Goal: Task Accomplishment & Management: Manage account settings

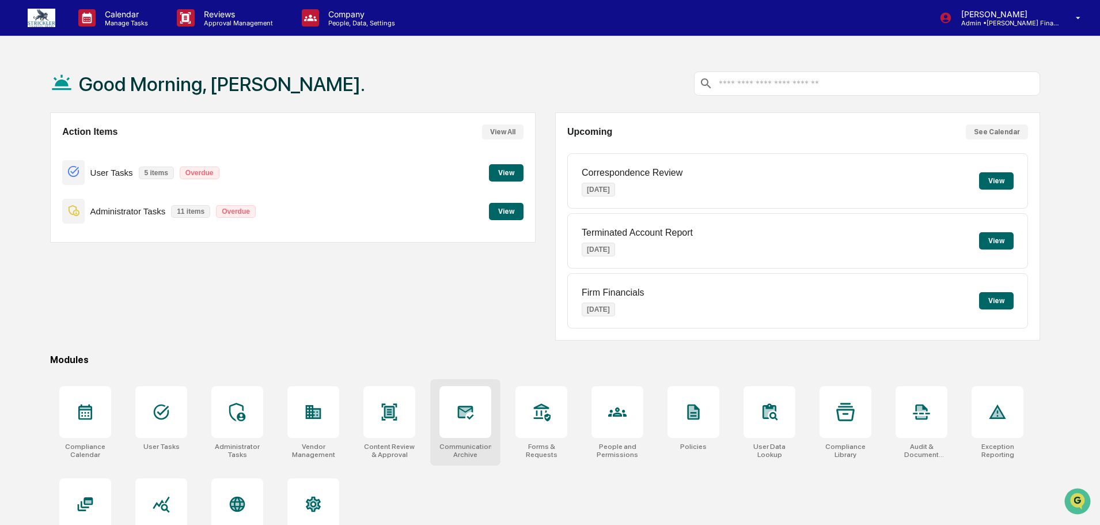
click at [455, 417] on div at bounding box center [466, 412] width 52 height 52
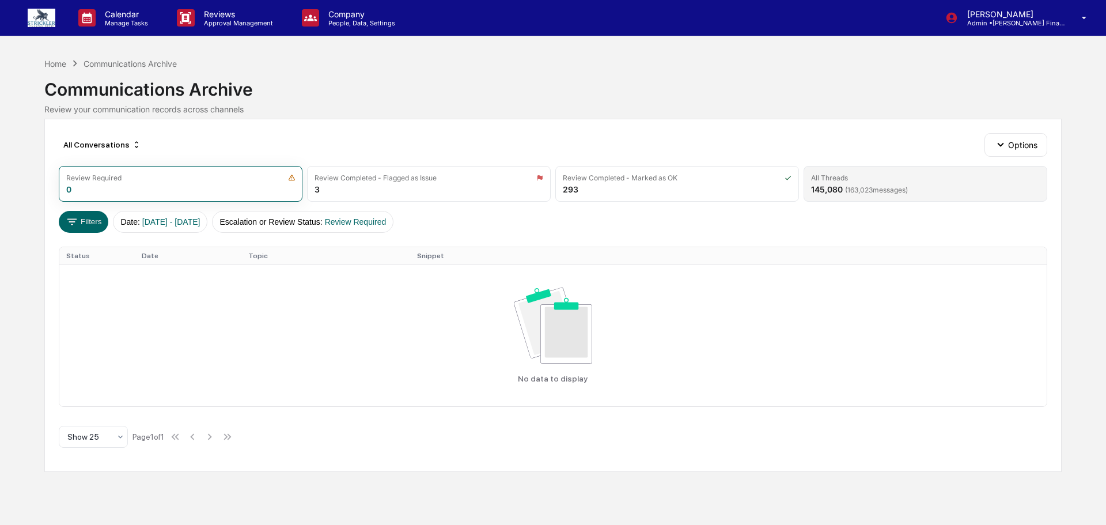
click at [876, 192] on span "( 163,023 messages)" at bounding box center [876, 190] width 63 height 9
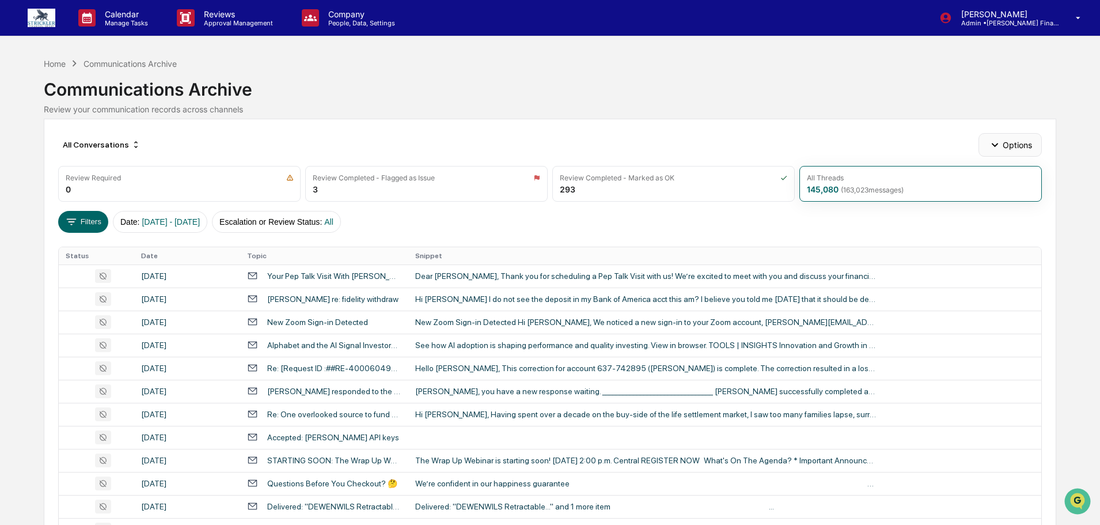
click at [1003, 151] on button "Options" at bounding box center [1010, 144] width 63 height 23
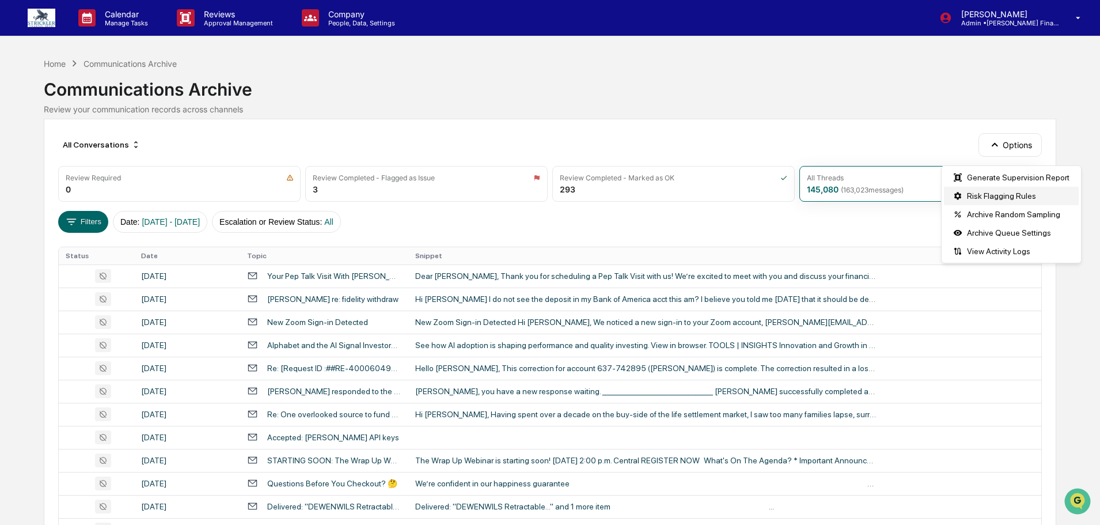
click at [997, 192] on div "Risk Flagging Rules" at bounding box center [1011, 196] width 135 height 18
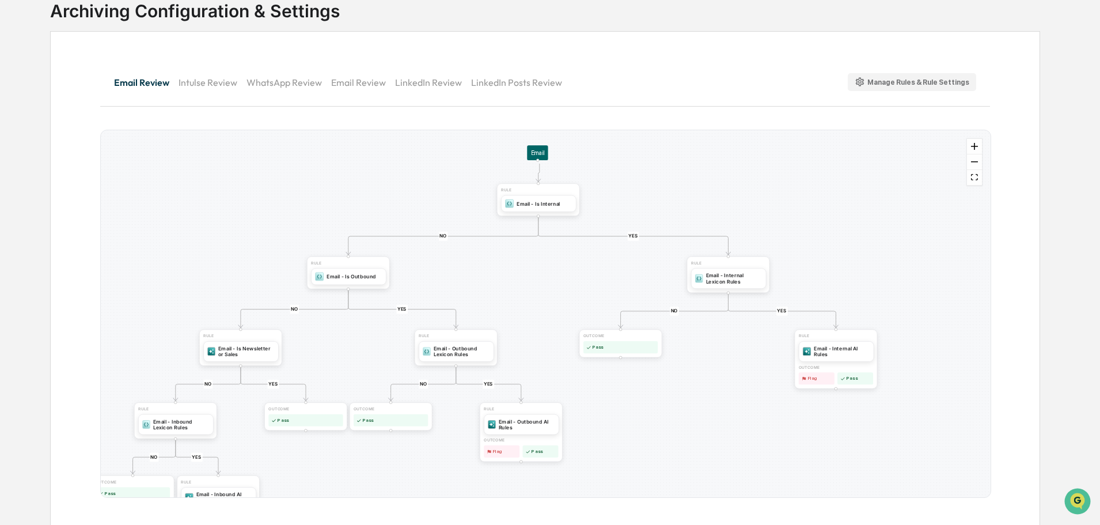
scroll to position [85, 0]
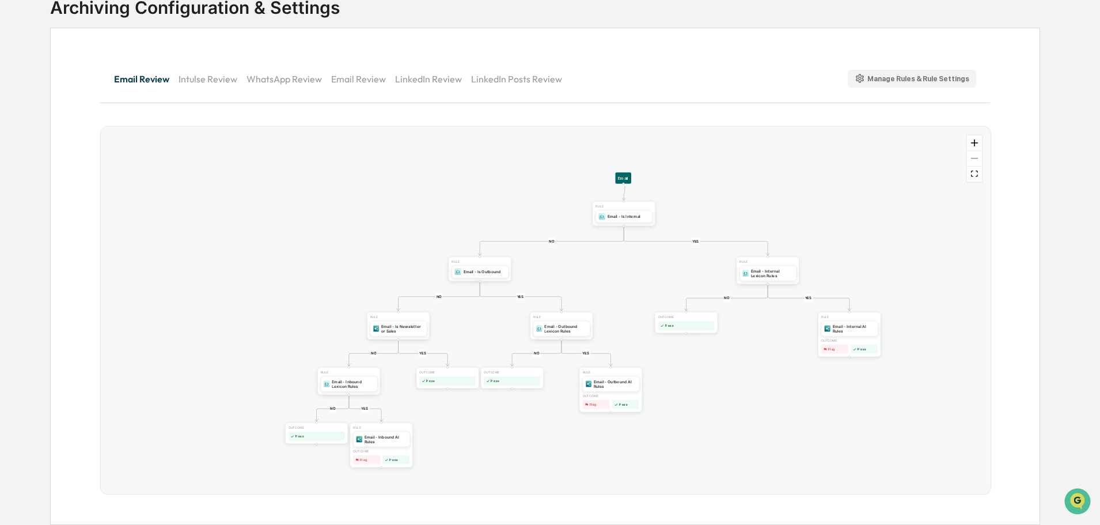
click at [342, 77] on button "Email Review" at bounding box center [363, 79] width 64 height 28
click at [207, 75] on button "Intulse Review" at bounding box center [212, 79] width 68 height 28
click at [158, 75] on button "Email Review" at bounding box center [146, 79] width 64 height 28
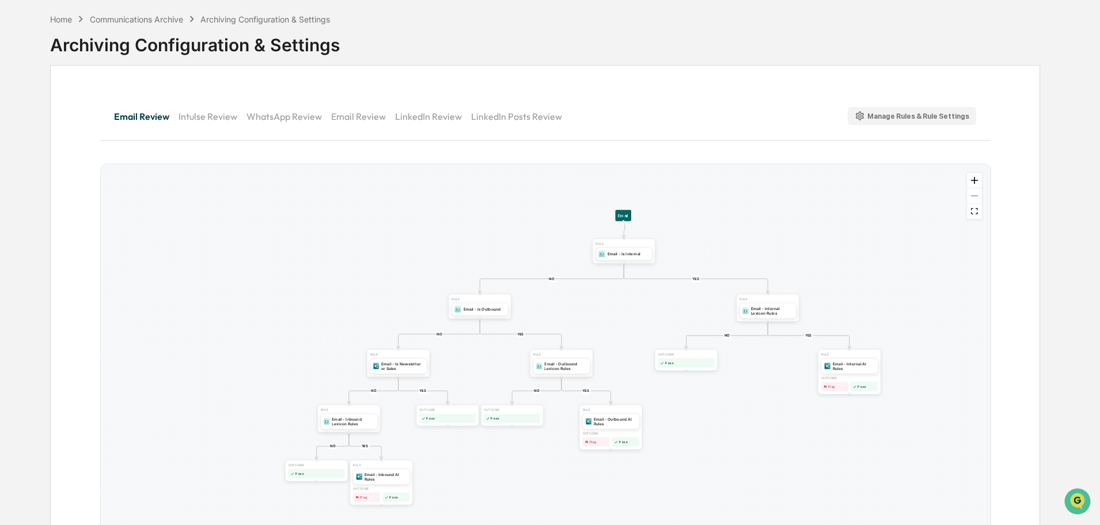
scroll to position [27, 0]
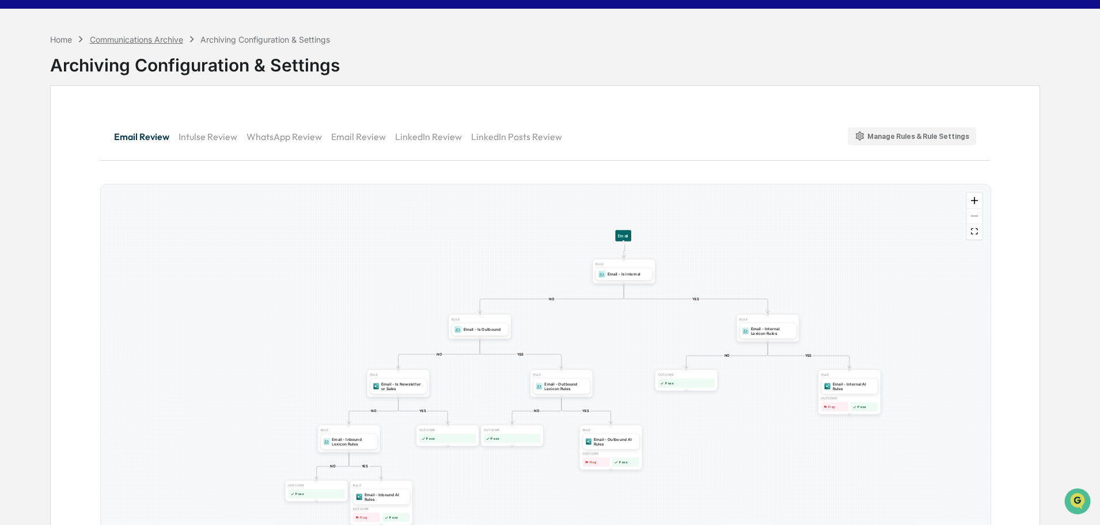
click at [160, 40] on div "Communications Archive" at bounding box center [136, 40] width 93 height 10
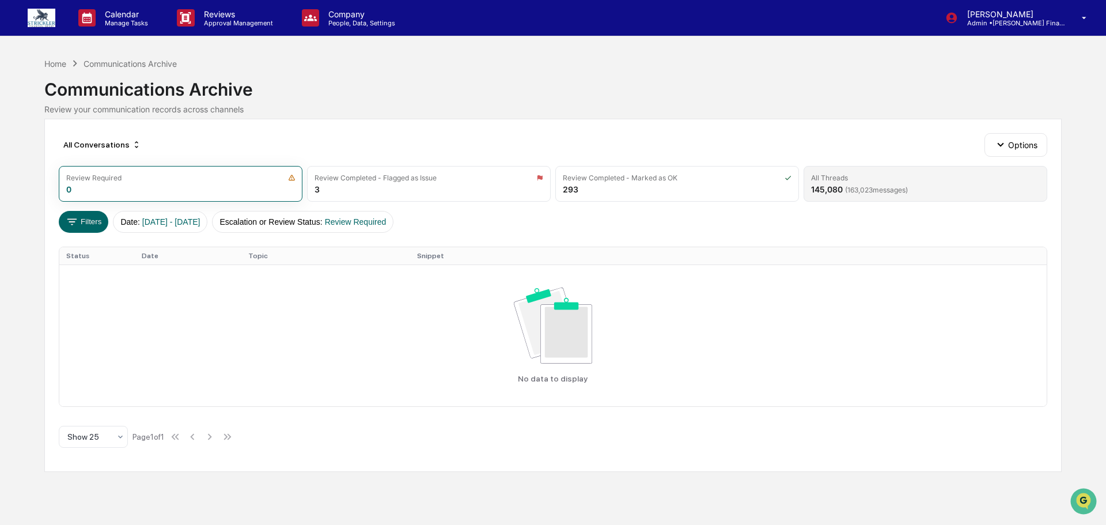
click at [939, 180] on div "All Threads" at bounding box center [925, 177] width 229 height 9
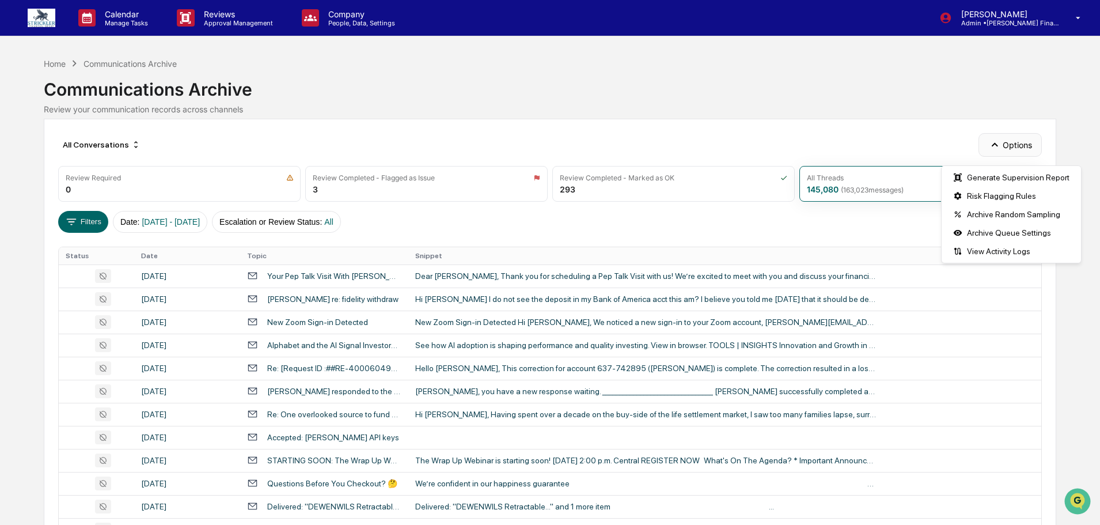
click at [1001, 151] on icon "button" at bounding box center [995, 144] width 13 height 13
click at [1009, 244] on div "View Activity Logs" at bounding box center [1011, 251] width 135 height 18
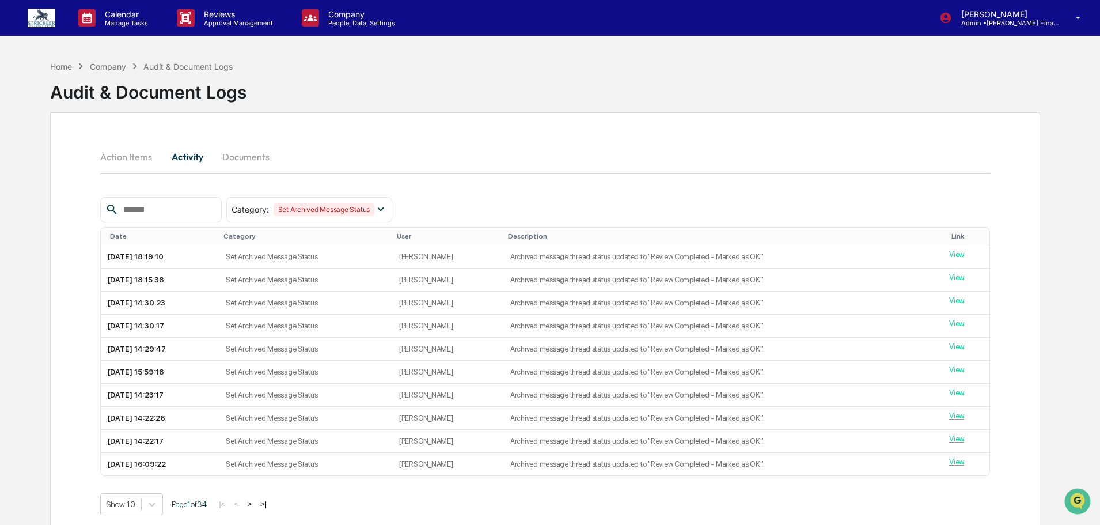
scroll to position [55, 0]
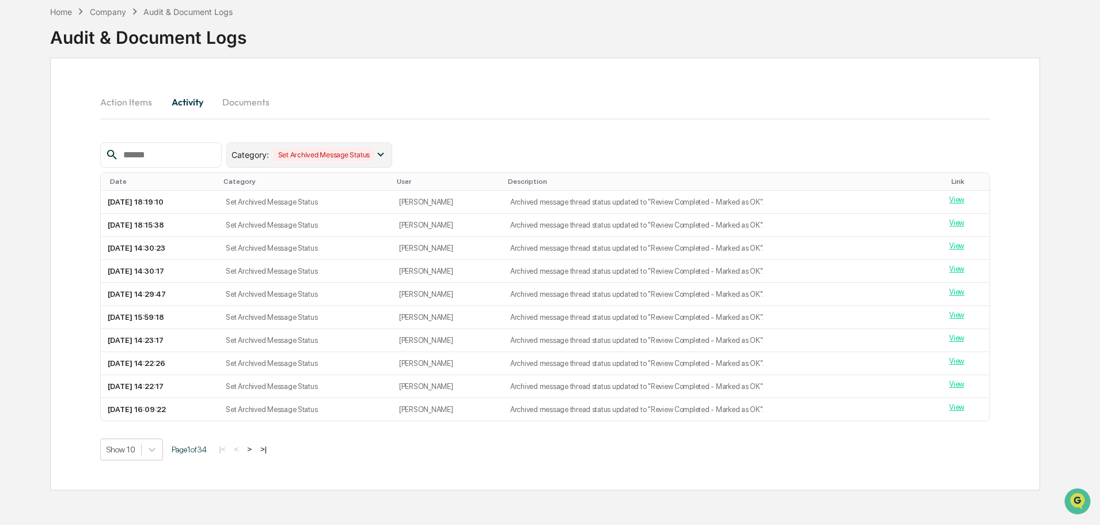
click at [384, 157] on icon at bounding box center [381, 155] width 6 height 4
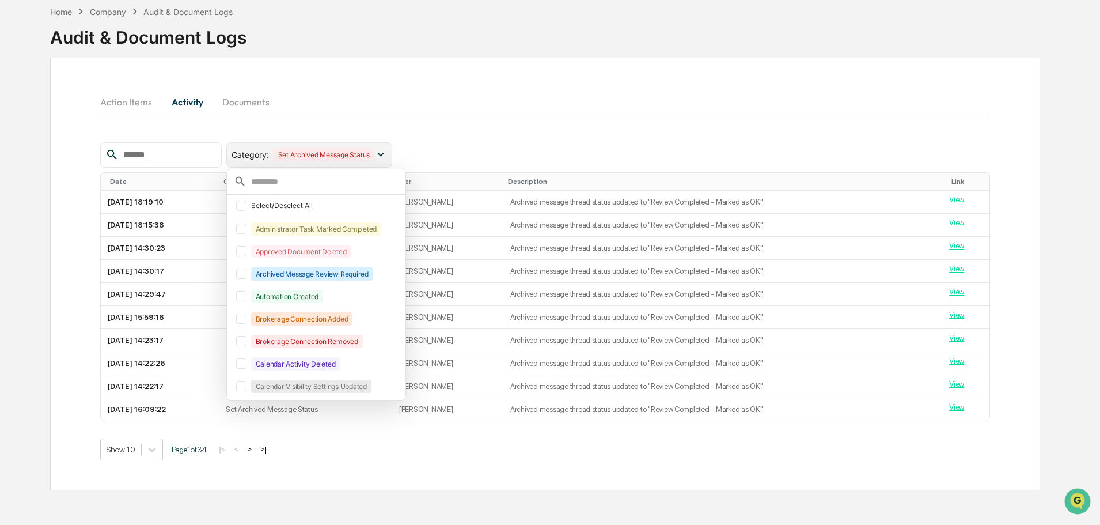
scroll to position [25, 0]
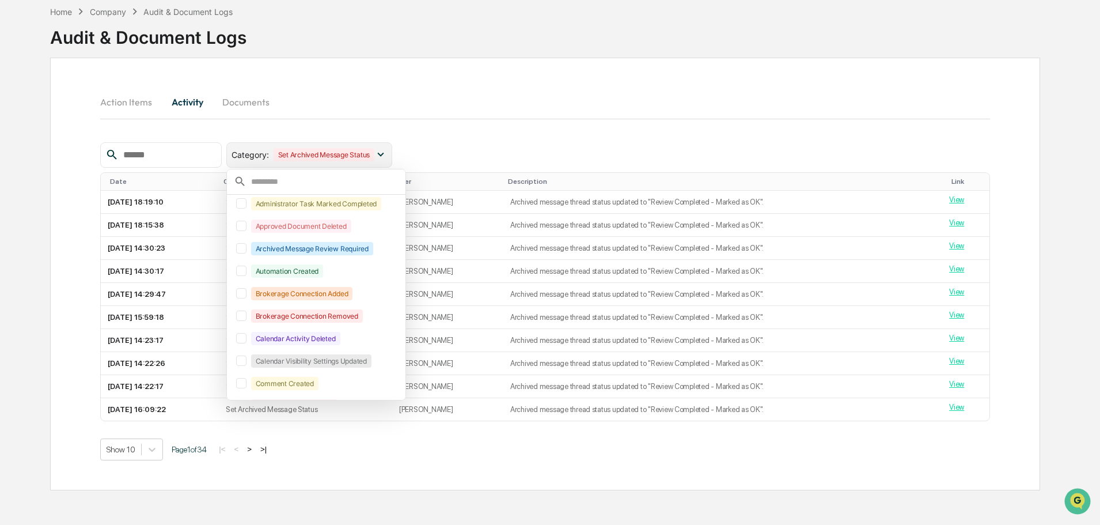
click at [384, 154] on icon at bounding box center [381, 155] width 6 height 4
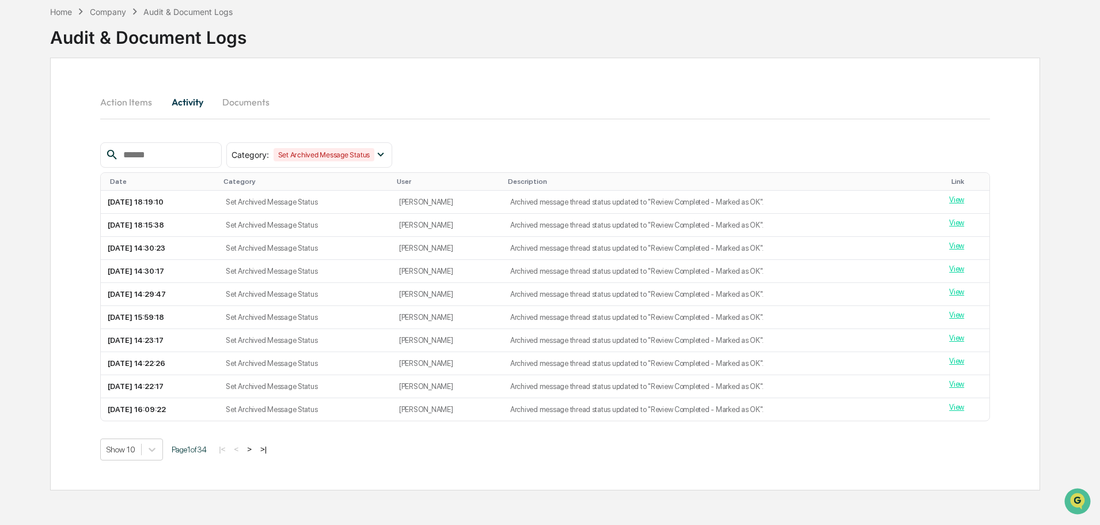
click at [255, 102] on button "Documents" at bounding box center [246, 102] width 66 height 28
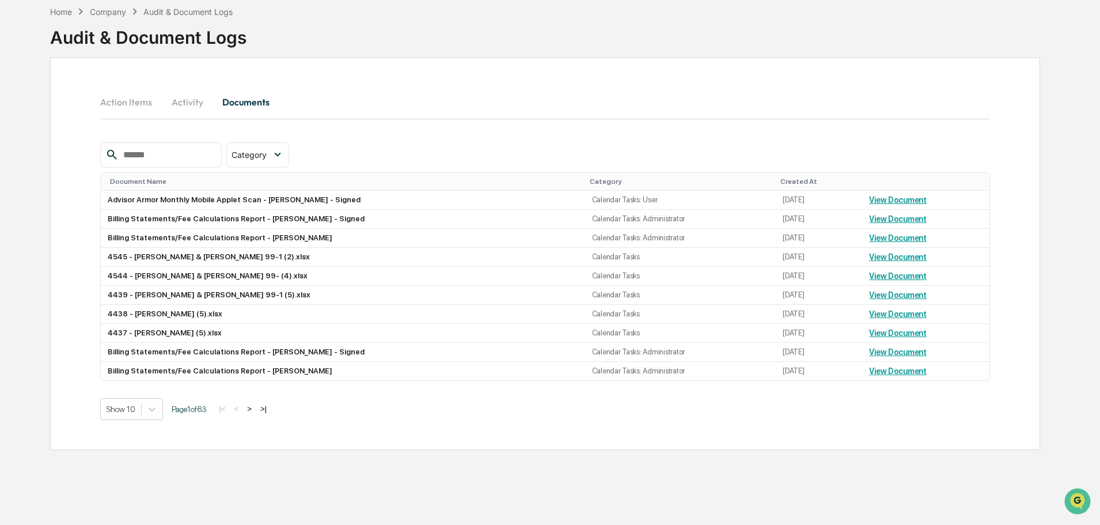
click at [131, 96] on button "Action Items" at bounding box center [130, 102] width 61 height 28
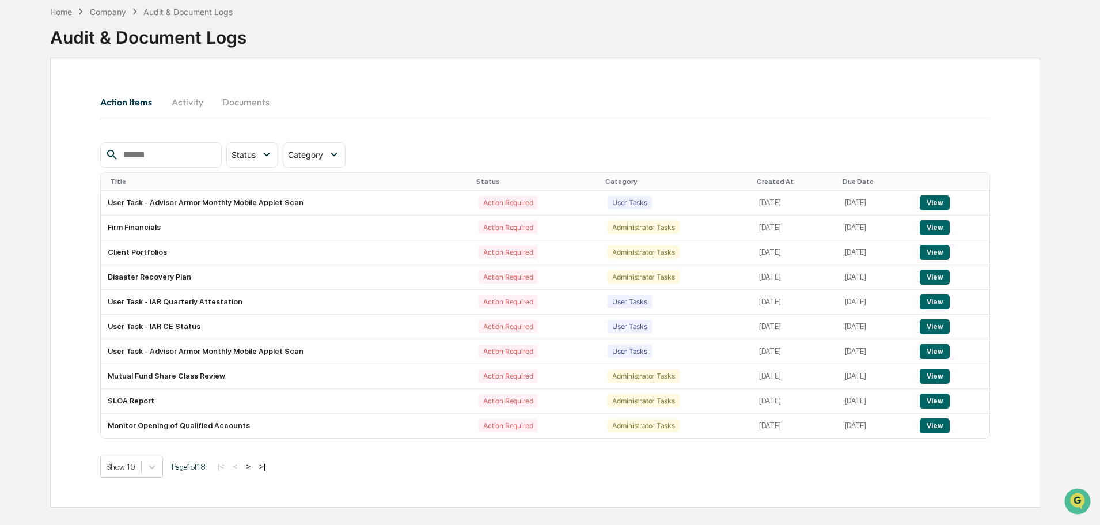
click at [169, 97] on button "Activity" at bounding box center [187, 102] width 52 height 28
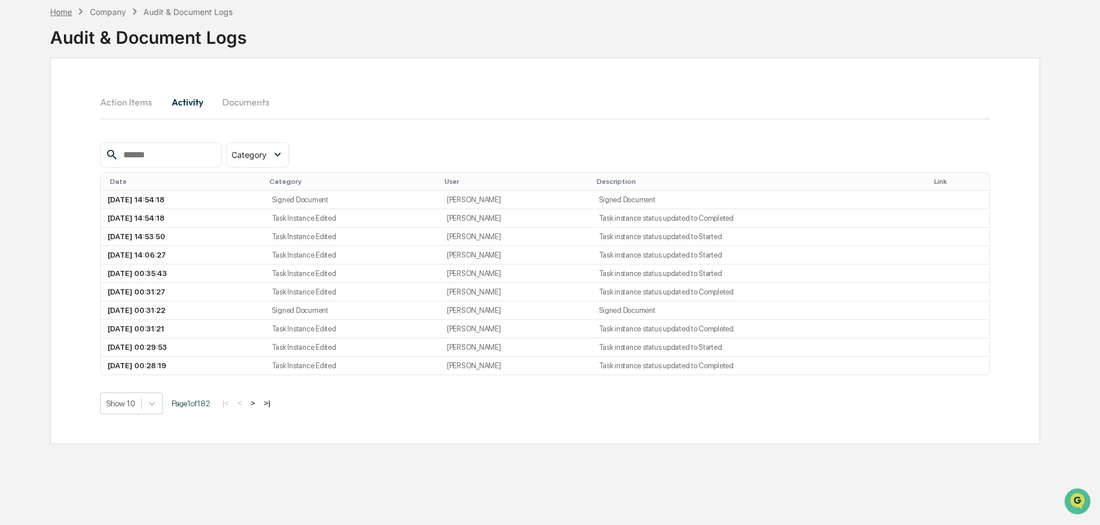
click at [58, 11] on div "Home" at bounding box center [61, 12] width 22 height 10
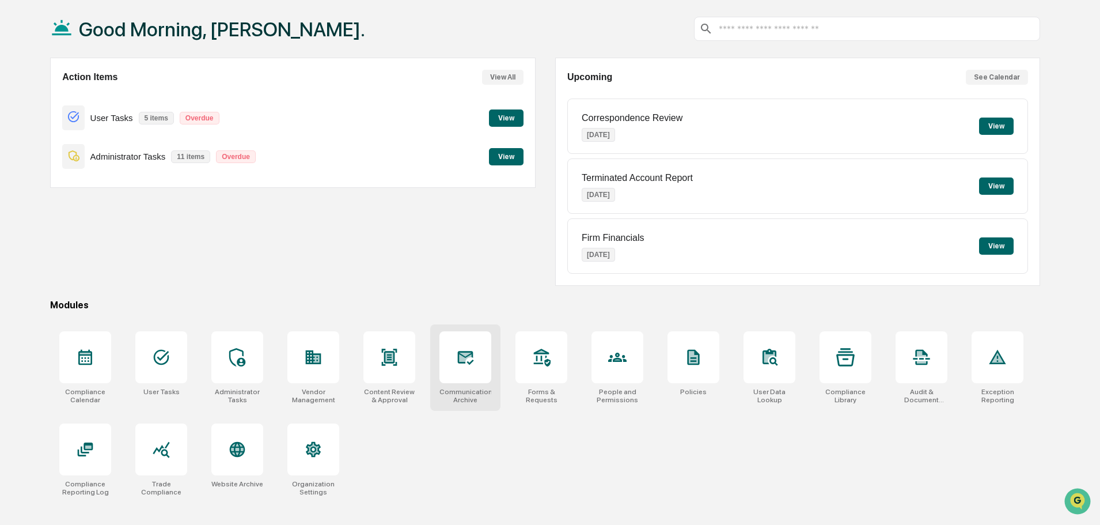
click at [476, 361] on div at bounding box center [466, 357] width 52 height 52
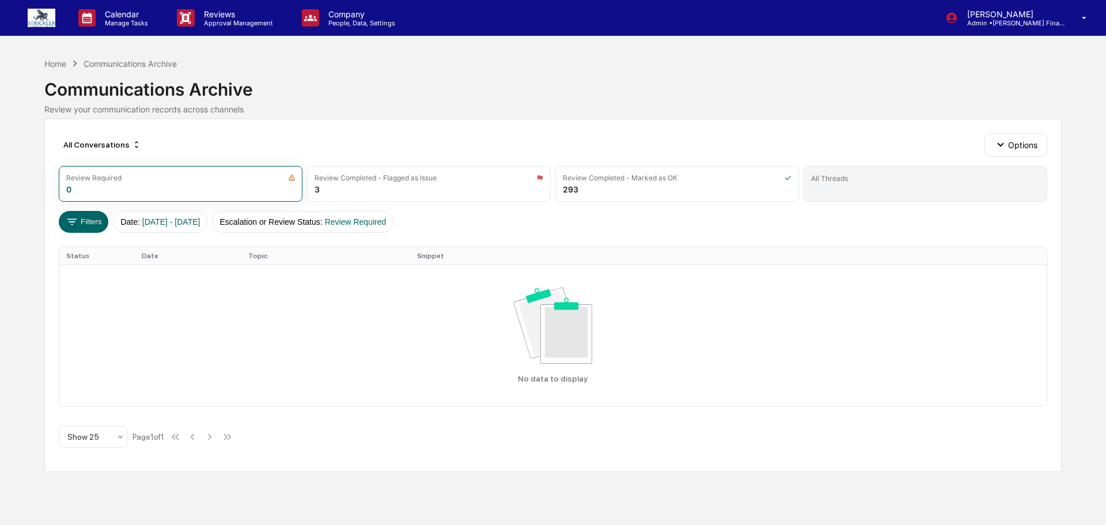
click at [861, 197] on div "All Threads" at bounding box center [926, 184] width 244 height 36
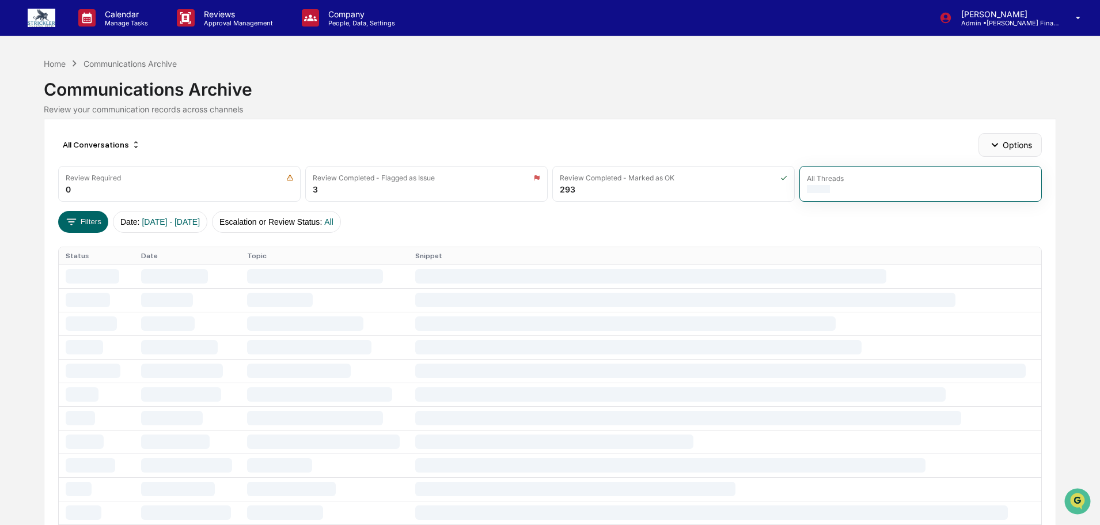
click at [1009, 153] on button "Options" at bounding box center [1010, 144] width 63 height 23
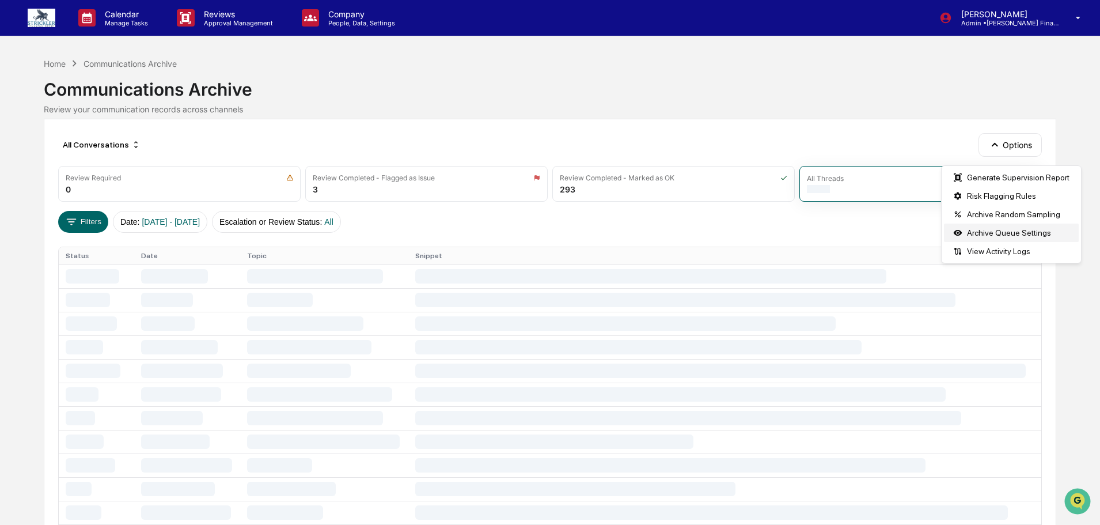
click at [993, 233] on div "Archive Queue Settings" at bounding box center [1011, 233] width 135 height 18
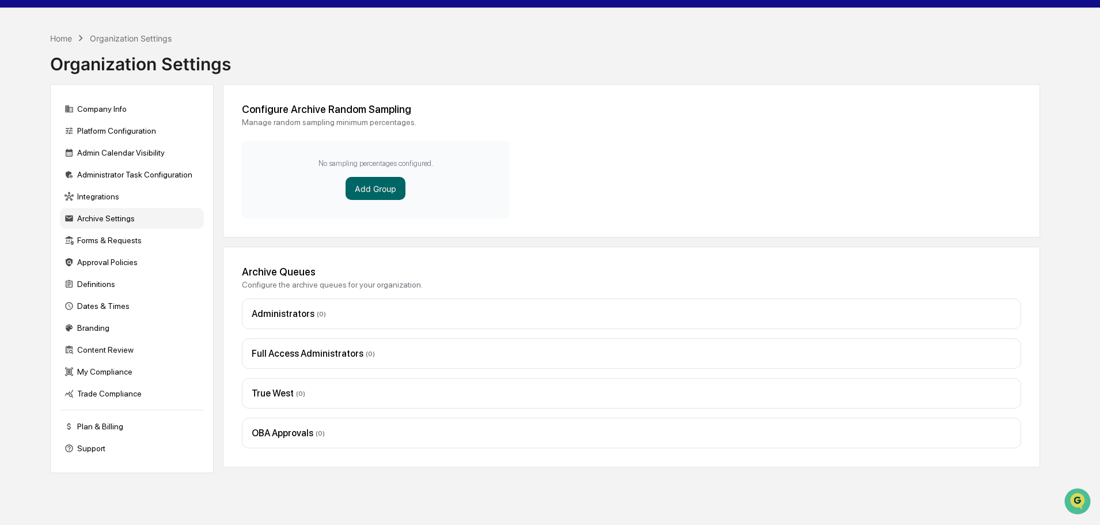
scroll to position [55, 0]
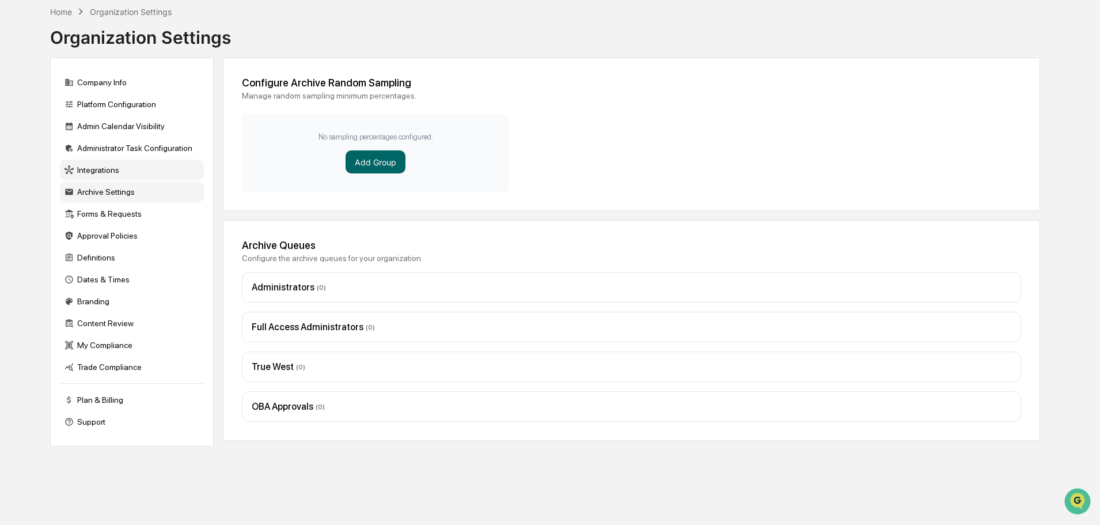
click at [101, 168] on div "Integrations" at bounding box center [132, 170] width 144 height 21
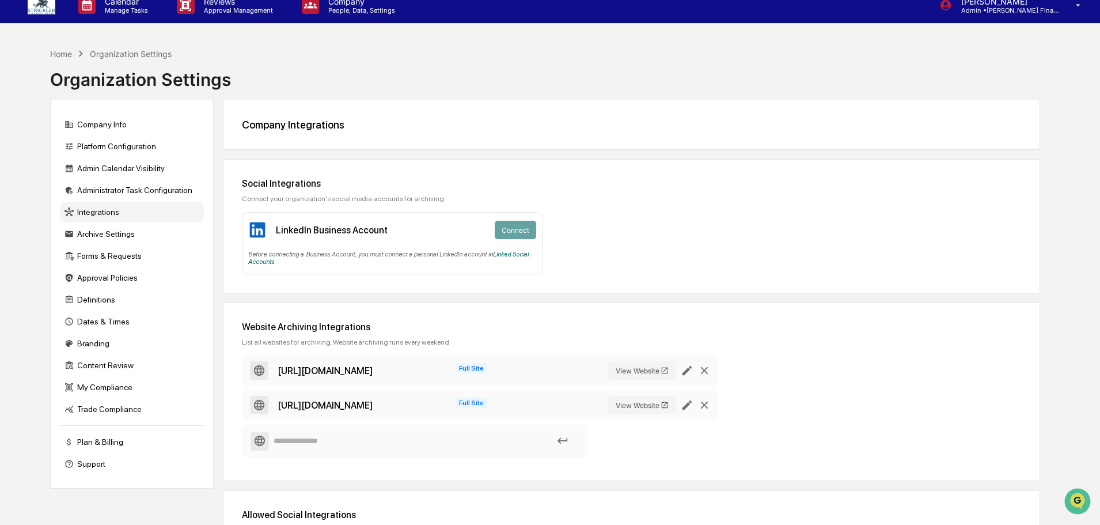
scroll to position [0, 0]
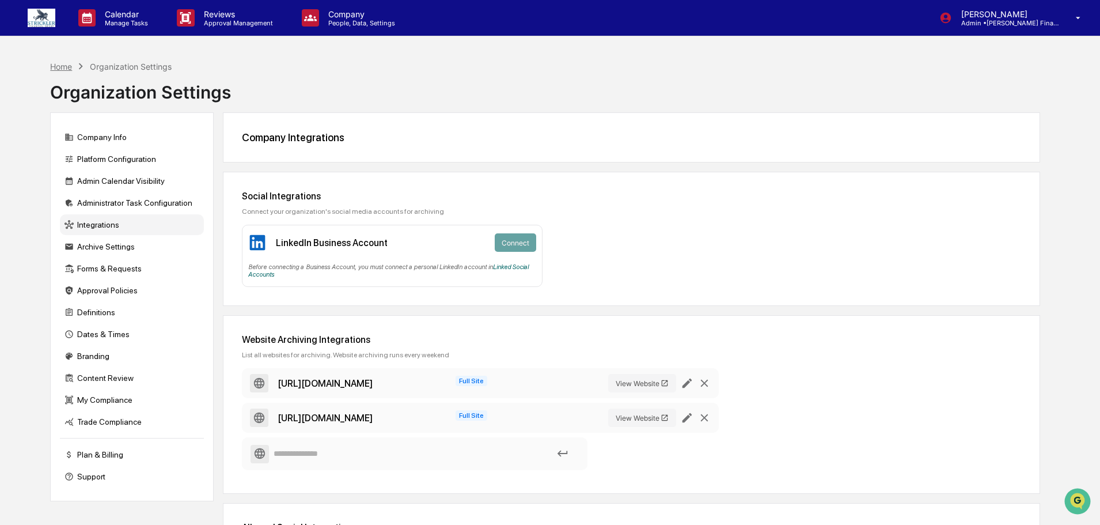
click at [58, 69] on div "Home" at bounding box center [61, 67] width 22 height 10
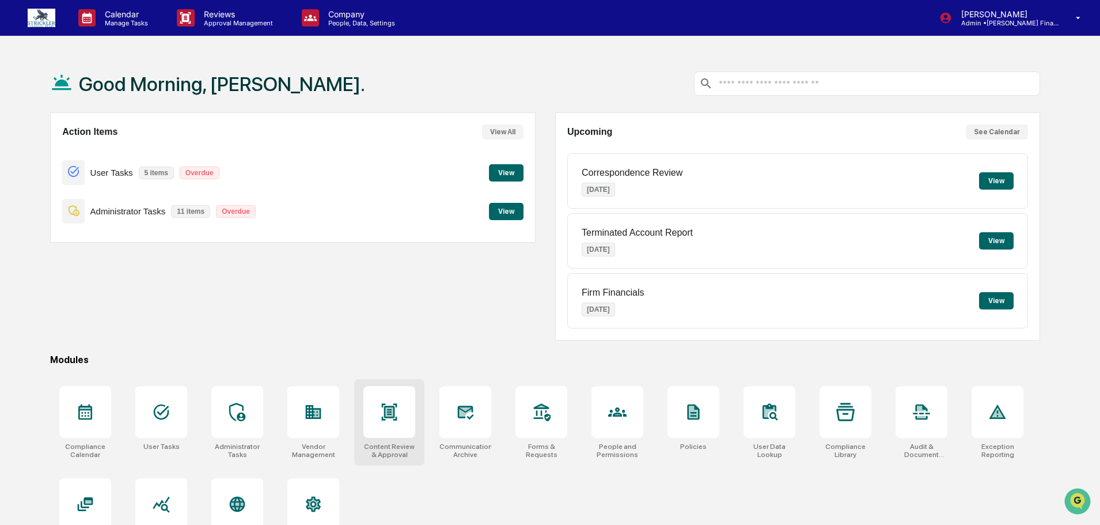
click at [388, 423] on div at bounding box center [390, 412] width 52 height 52
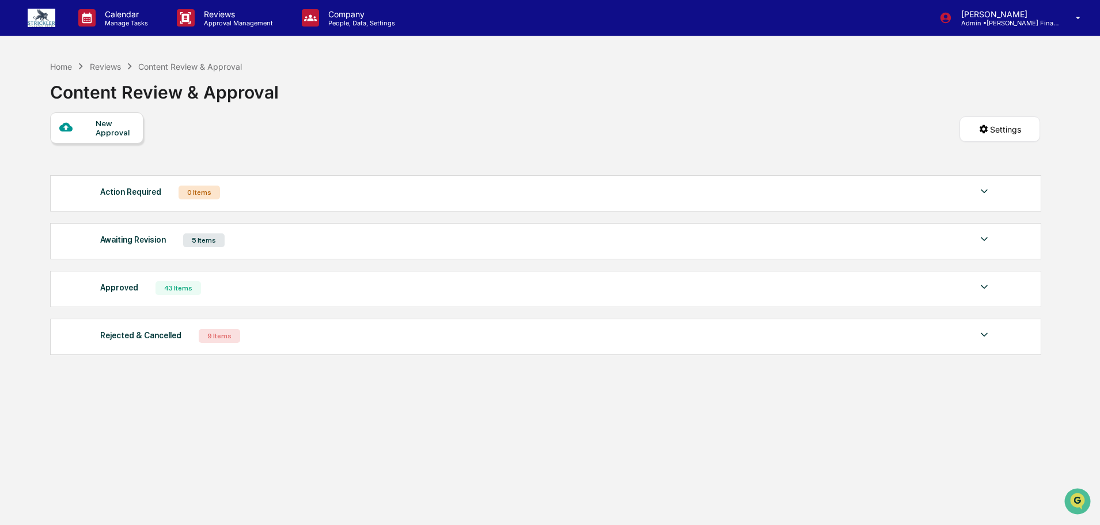
click at [43, 12] on img at bounding box center [42, 18] width 28 height 18
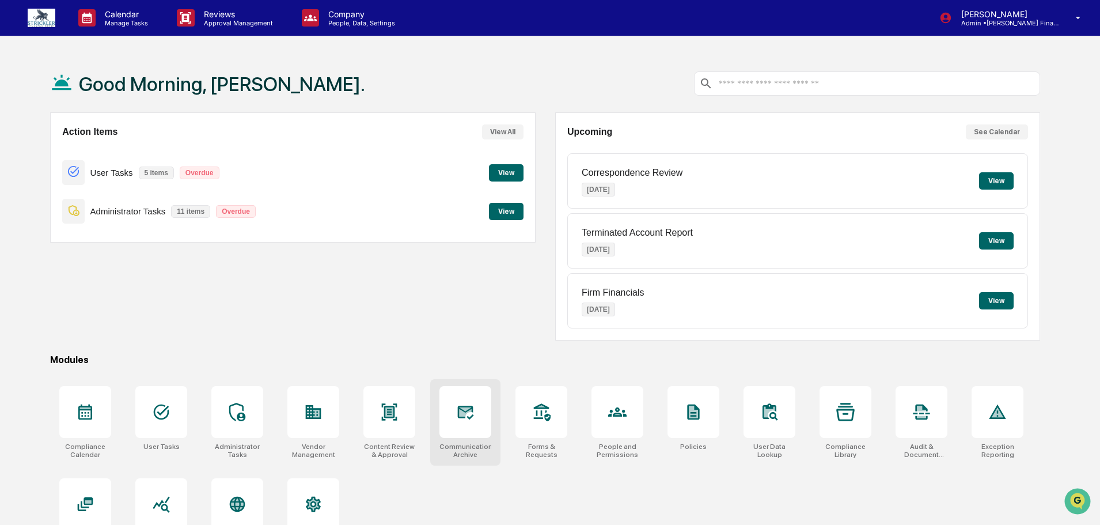
click at [473, 424] on div at bounding box center [466, 412] width 52 height 52
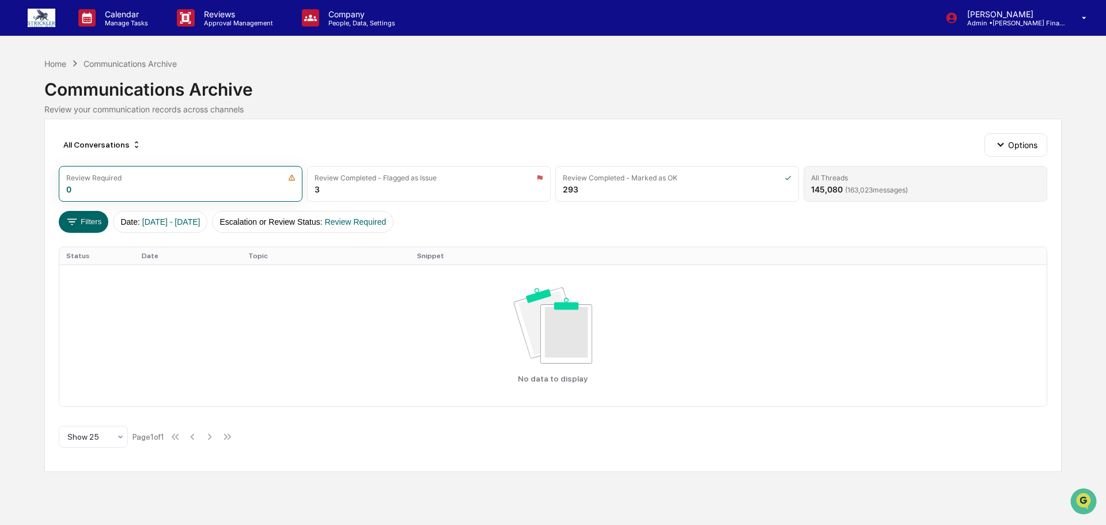
click at [862, 190] on div "All Threads 145,080 ( 163,023 messages)" at bounding box center [926, 184] width 244 height 36
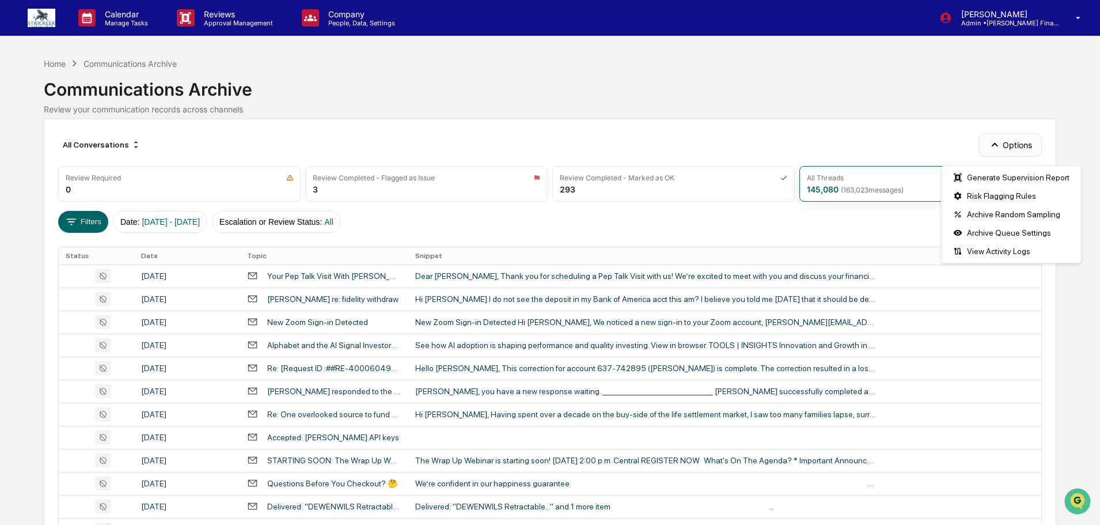
click at [1019, 150] on button "Options" at bounding box center [1010, 144] width 63 height 23
click at [1009, 215] on div "Archive Random Sampling" at bounding box center [1011, 214] width 135 height 18
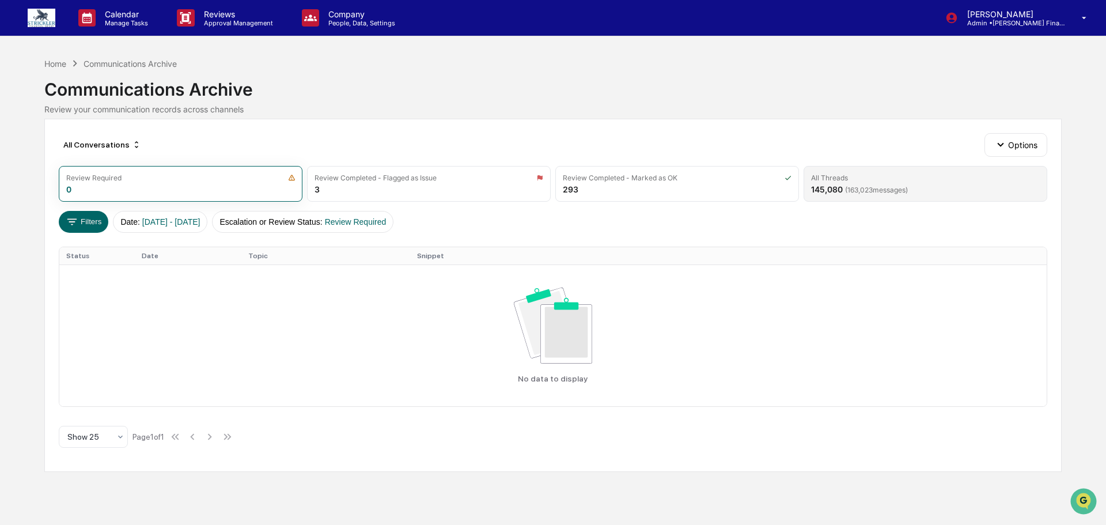
click at [979, 182] on div "All Threads" at bounding box center [925, 177] width 229 height 9
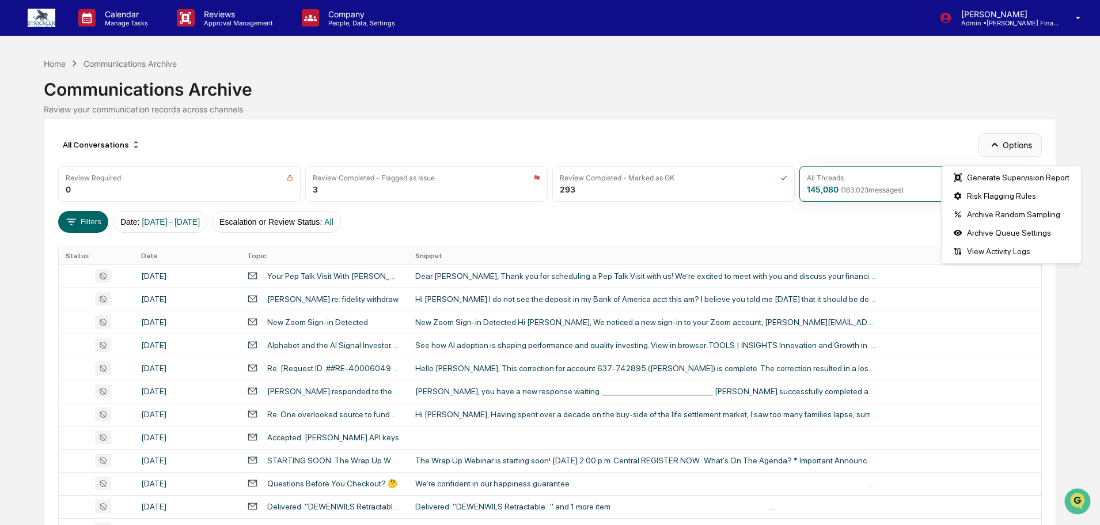
click at [1011, 148] on button "Options" at bounding box center [1010, 144] width 63 height 23
click at [1002, 236] on div "Archive Queue Settings" at bounding box center [1011, 233] width 135 height 18
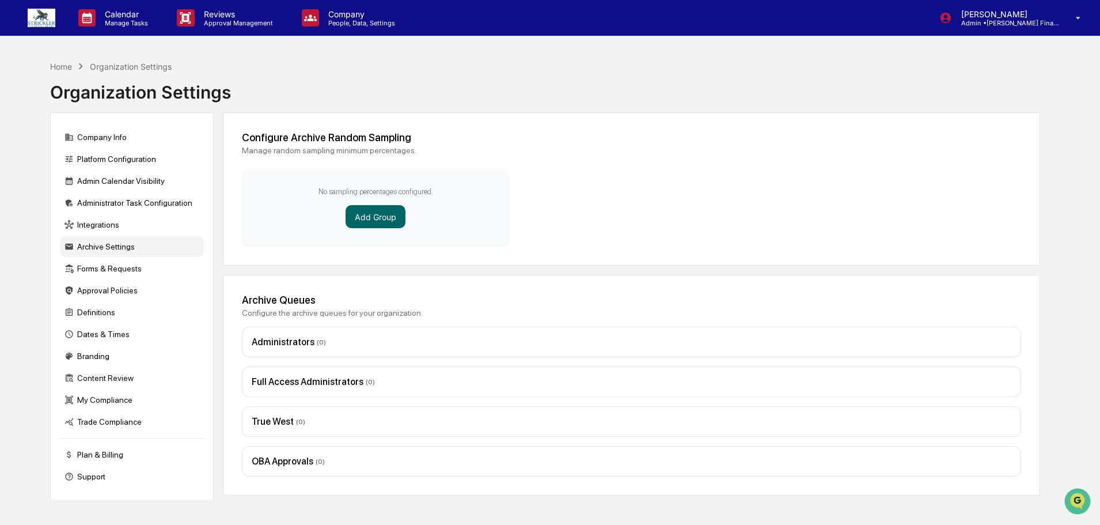
click at [44, 23] on img at bounding box center [42, 18] width 28 height 18
